Goal: Task Accomplishment & Management: Manage account settings

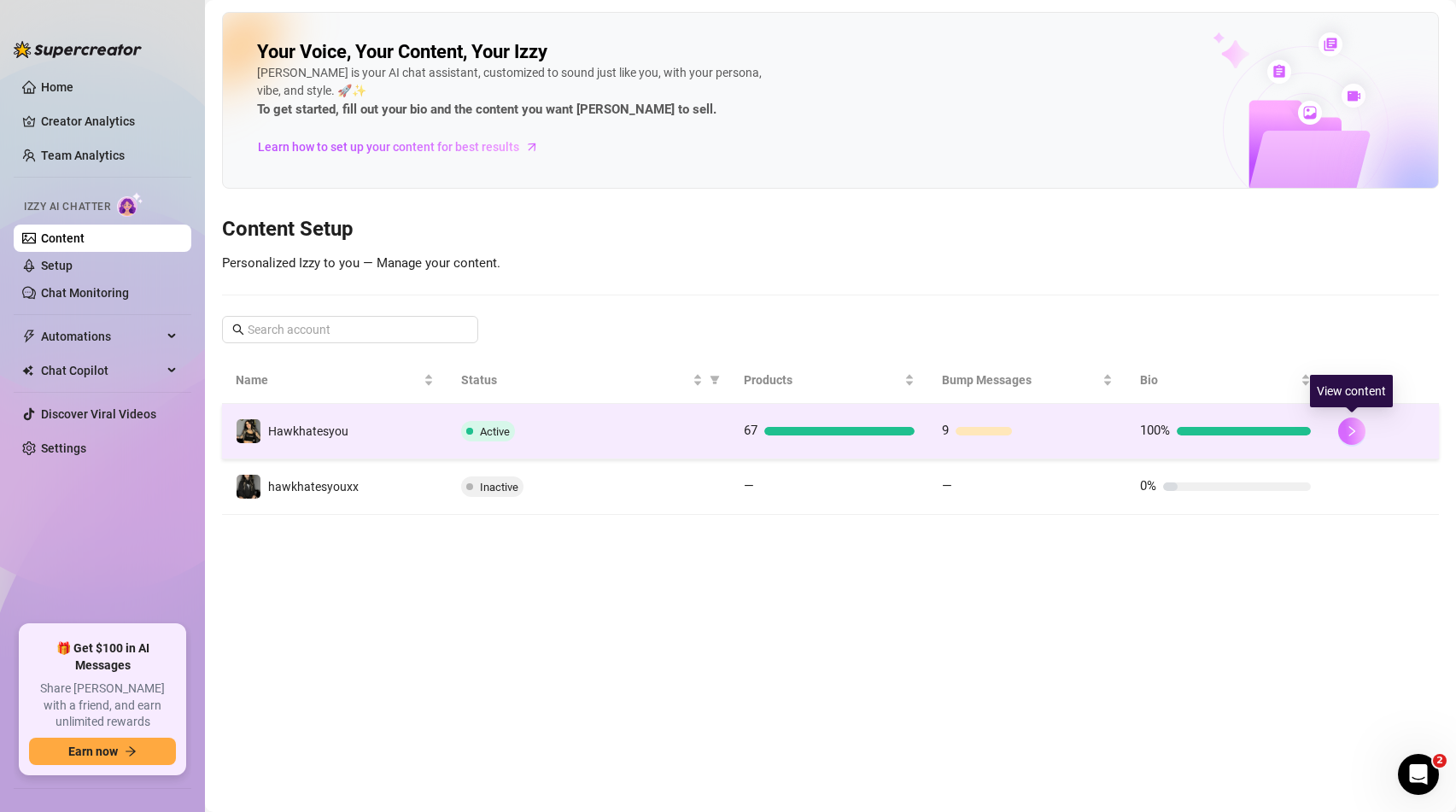
click at [1353, 438] on button "button" at bounding box center [1353, 431] width 27 height 27
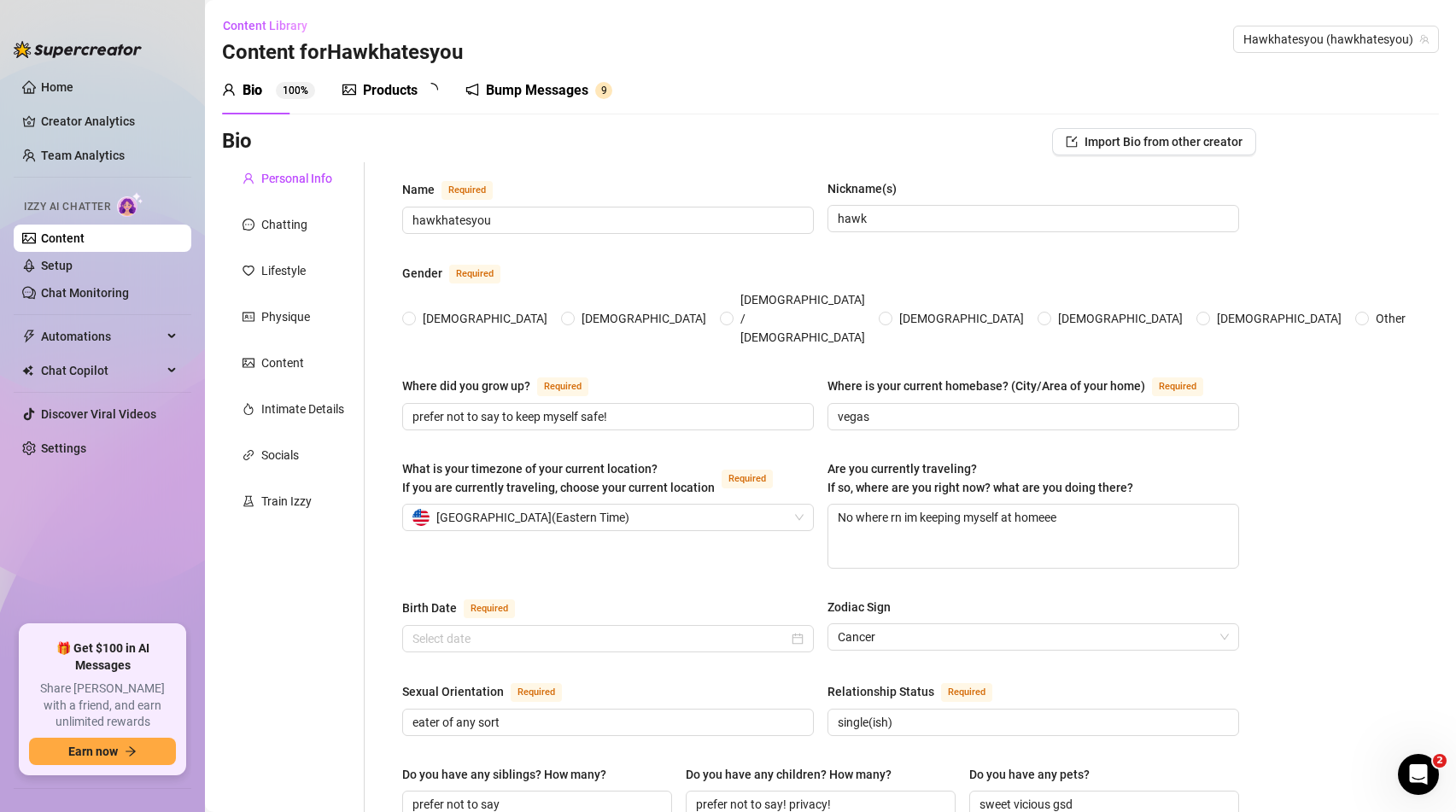
radio input "true"
type input "[DATE]"
click at [543, 87] on div "Bump Messages" at bounding box center [549, 90] width 103 height 21
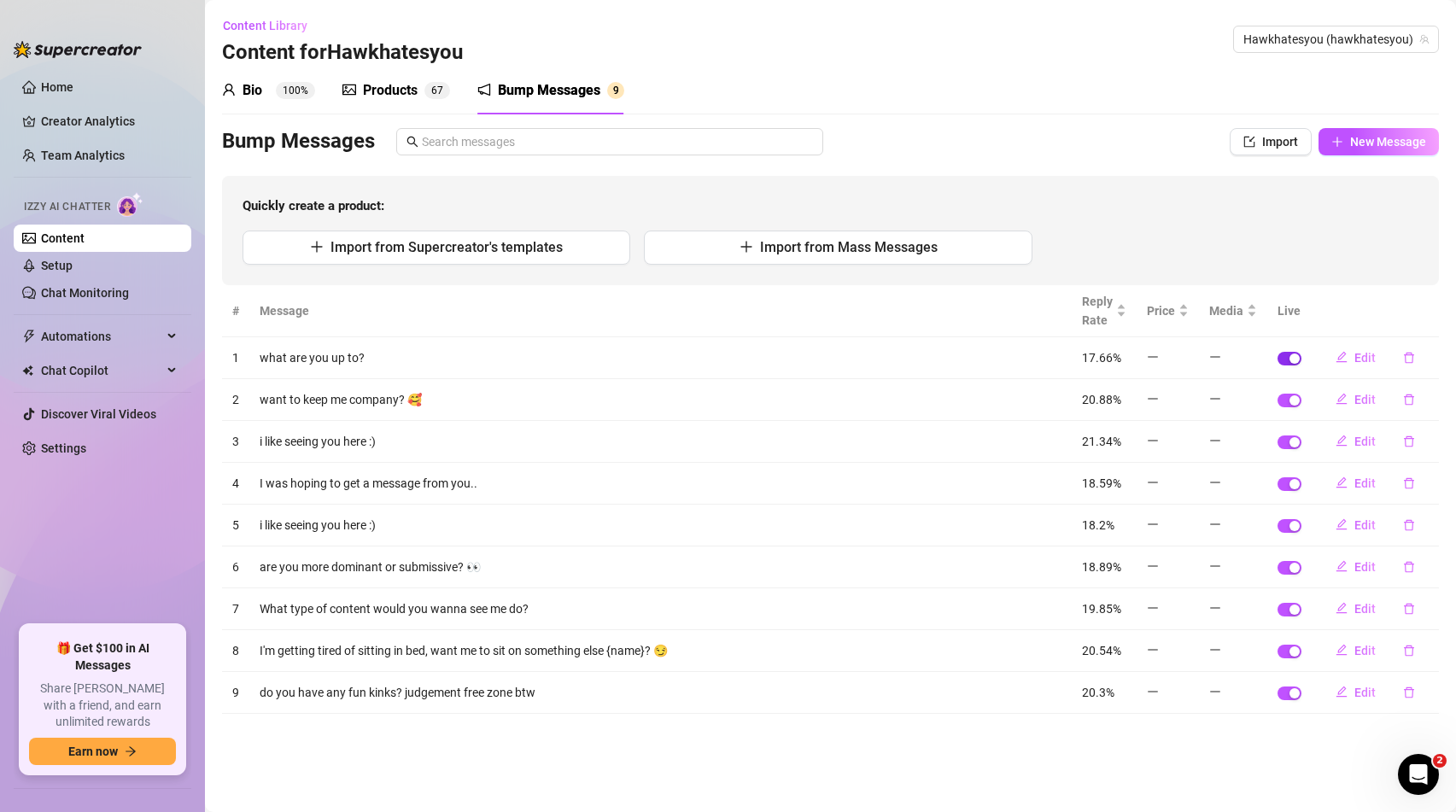
click at [1294, 359] on div "button" at bounding box center [1294, 358] width 10 height 10
click at [1292, 402] on div "button" at bounding box center [1294, 400] width 10 height 10
click at [1294, 443] on div "button" at bounding box center [1294, 442] width 10 height 10
click at [1294, 484] on div "button" at bounding box center [1294, 484] width 10 height 10
click at [1294, 523] on div "button" at bounding box center [1294, 525] width 10 height 10
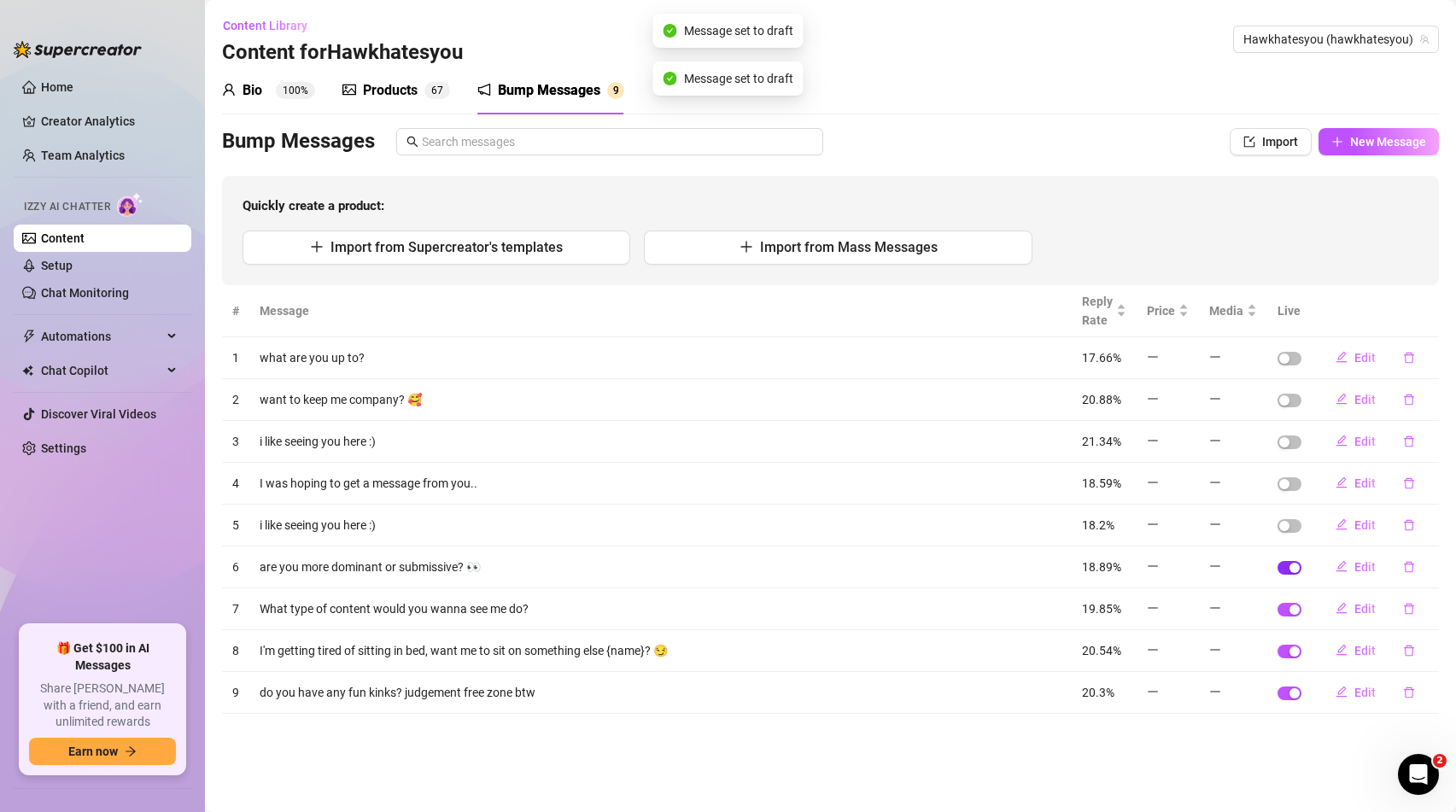
click at [1293, 572] on span "button" at bounding box center [1290, 567] width 24 height 14
click at [1292, 615] on span "button" at bounding box center [1290, 609] width 24 height 14
click at [1295, 650] on div "button" at bounding box center [1294, 651] width 10 height 10
click at [1288, 698] on span "button" at bounding box center [1290, 693] width 24 height 14
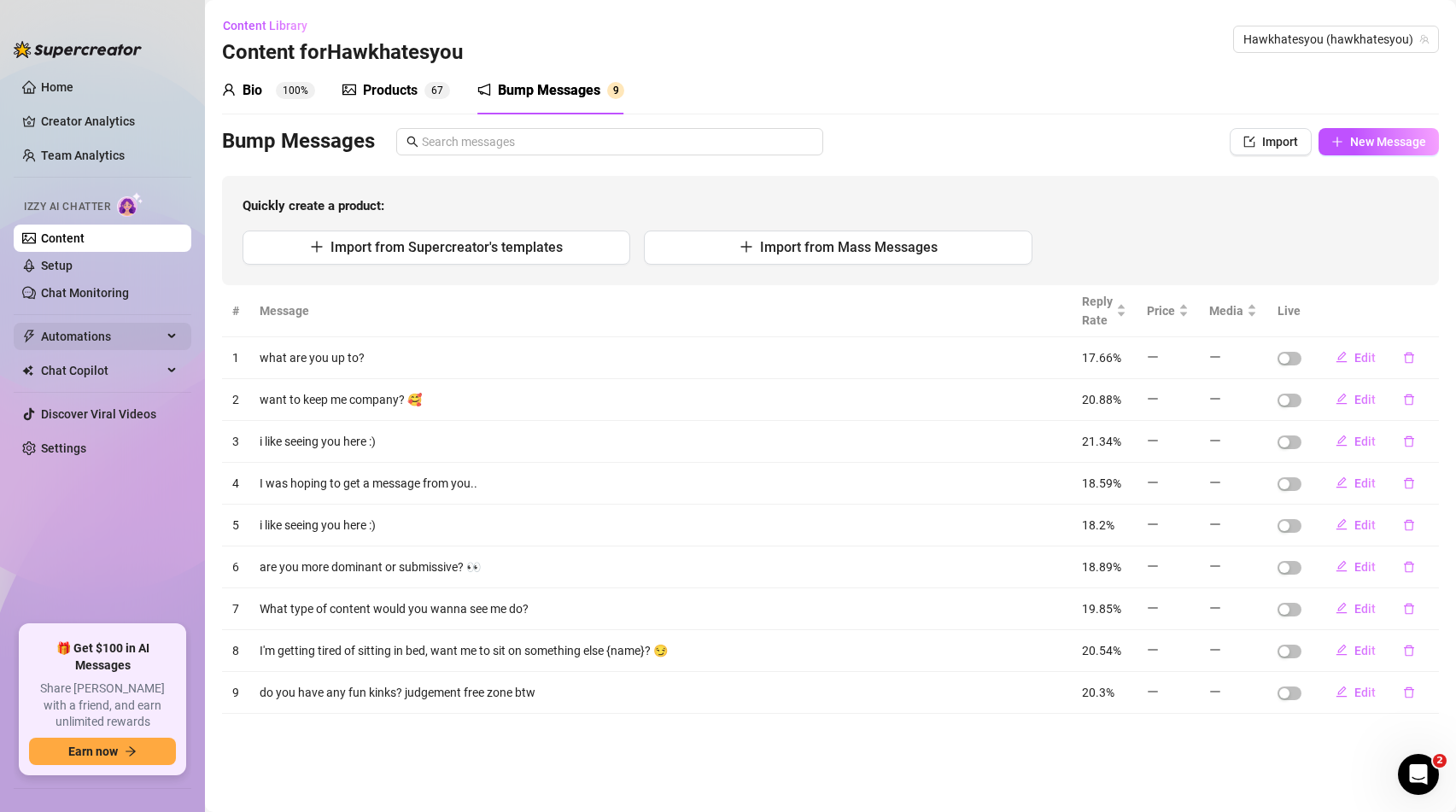
click at [171, 338] on div "Automations" at bounding box center [103, 337] width 178 height 27
